Goal: Task Accomplishment & Management: Use online tool/utility

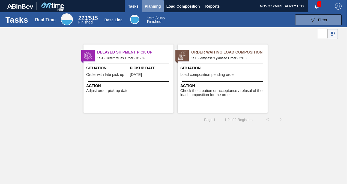
click at [158, 7] on span "Planning" at bounding box center [153, 6] width 16 height 7
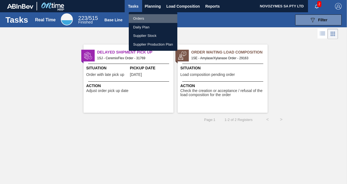
click at [151, 16] on li "Orders" at bounding box center [153, 18] width 49 height 9
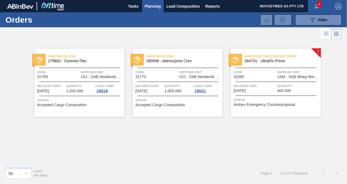
click at [270, 75] on div "Code 32060" at bounding box center [255, 74] width 42 height 10
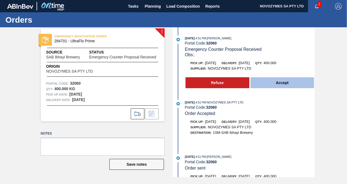
click at [282, 82] on button "Accept" at bounding box center [283, 82] width 64 height 11
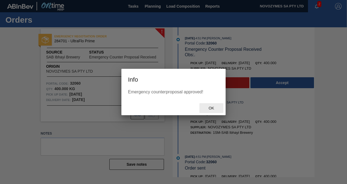
click at [211, 109] on span "Ok" at bounding box center [212, 108] width 14 height 4
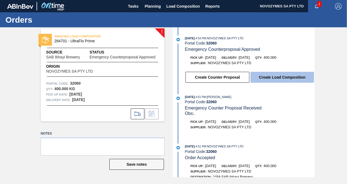
click at [270, 78] on button "Create Load Composition" at bounding box center [283, 77] width 64 height 11
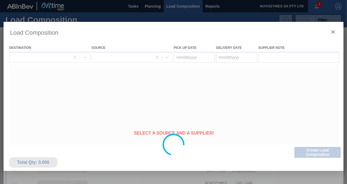
type Date "[DATE]"
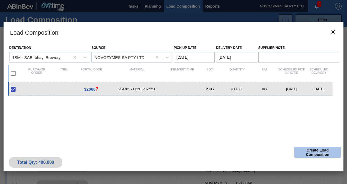
click at [309, 150] on button "Create Load Composition" at bounding box center [318, 152] width 46 height 11
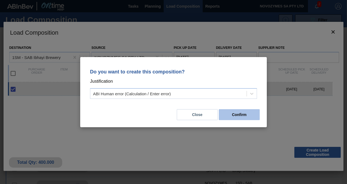
click at [236, 113] on button "Confirm" at bounding box center [239, 114] width 41 height 11
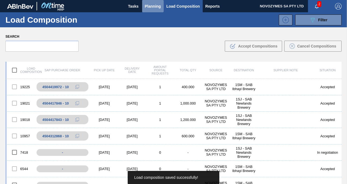
click at [154, 8] on span "Planning" at bounding box center [153, 6] width 16 height 7
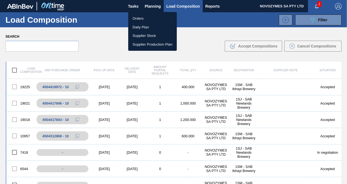
click at [155, 19] on li "Orders" at bounding box center [152, 18] width 49 height 9
